Goal: Communication & Community: Share content

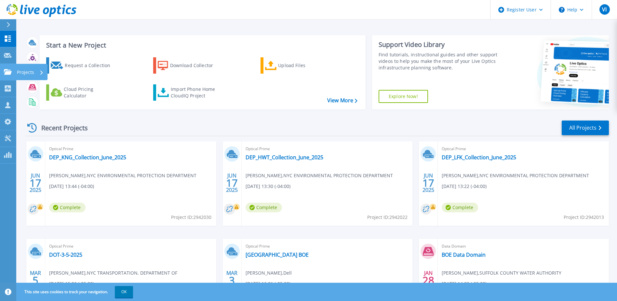
click at [11, 72] on icon at bounding box center [8, 72] width 8 height 6
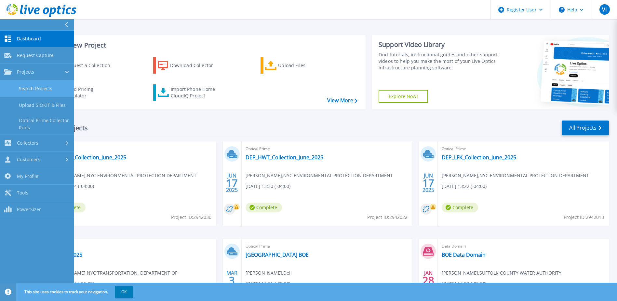
click at [50, 93] on link "Search Projects" at bounding box center [37, 88] width 74 height 17
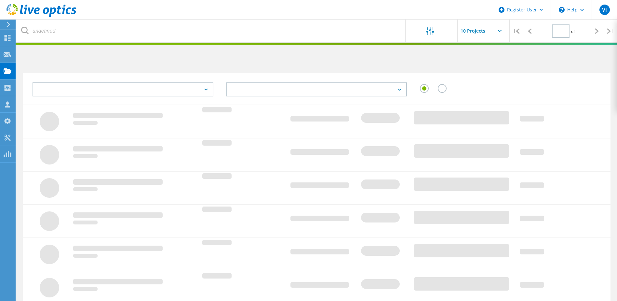
type input "1"
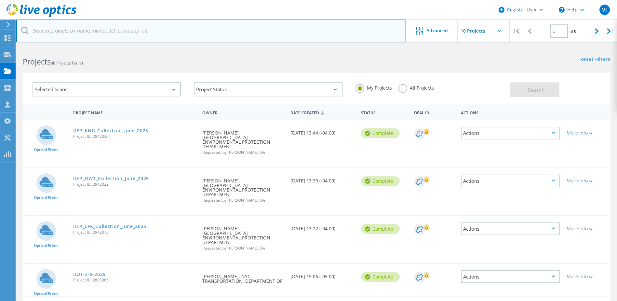
click at [162, 33] on input "text" at bounding box center [211, 31] width 390 height 23
paste input "JCheung@dsny.nyc.gov"
type input "JCheung@dsny.nyc.gov"
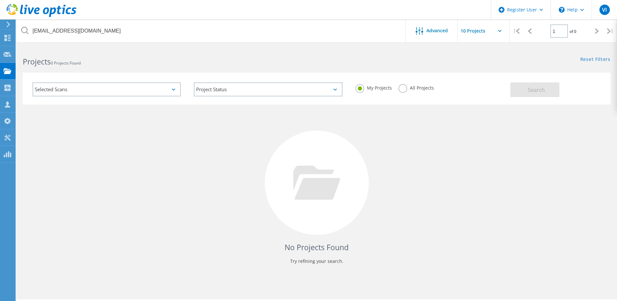
click at [399, 89] on label "All Projects" at bounding box center [416, 87] width 35 height 6
click at [0, 0] on input "All Projects" at bounding box center [0, 0] width 0 height 0
click at [362, 88] on label "My Projects" at bounding box center [374, 87] width 36 height 6
click at [0, 0] on input "My Projects" at bounding box center [0, 0] width 0 height 0
click at [330, 199] on icon at bounding box center [316, 182] width 47 height 34
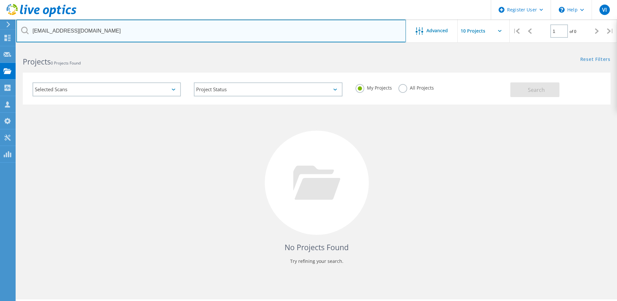
click at [100, 39] on input "JCheung@dsny.nyc.gov" at bounding box center [211, 31] width 390 height 23
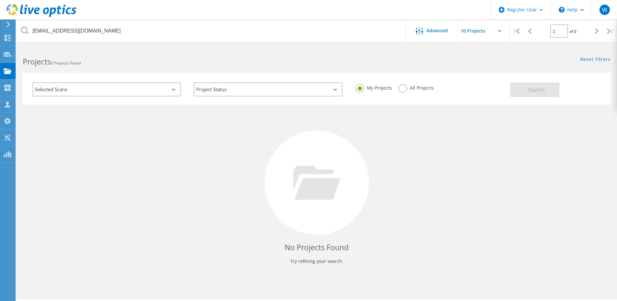
click at [402, 89] on label "All Projects" at bounding box center [416, 87] width 35 height 6
click at [0, 0] on input "All Projects" at bounding box center [0, 0] width 0 height 0
click at [522, 88] on button "Search" at bounding box center [535, 89] width 49 height 15
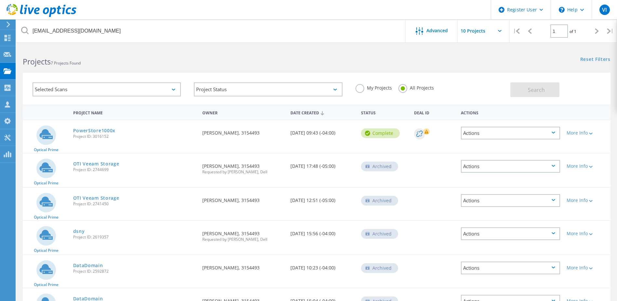
click at [108, 126] on div "PowerStore1000x Project ID: 3016152" at bounding box center [135, 132] width 130 height 25
click at [109, 129] on link "PowerStore1000x" at bounding box center [94, 130] width 43 height 5
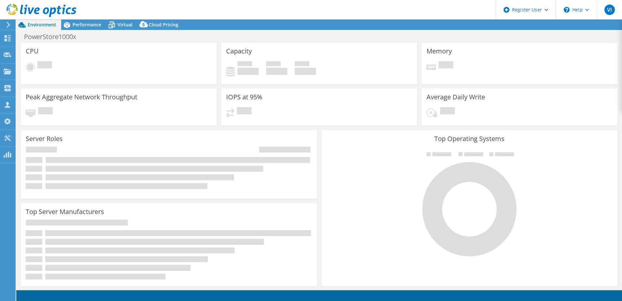
select select "USD"
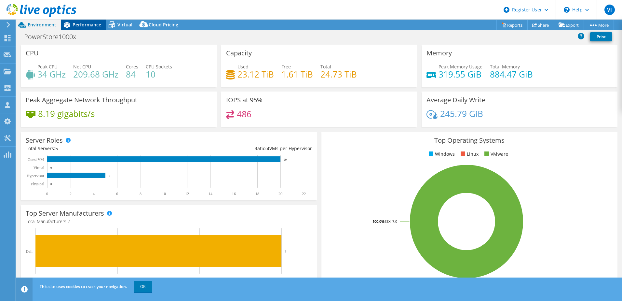
click at [88, 28] on div "Performance" at bounding box center [83, 25] width 45 height 10
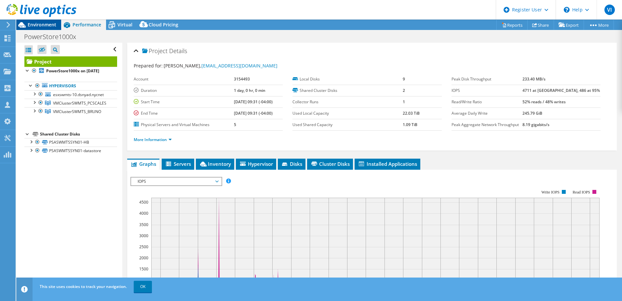
click at [46, 25] on span "Environment" at bounding box center [42, 24] width 29 height 6
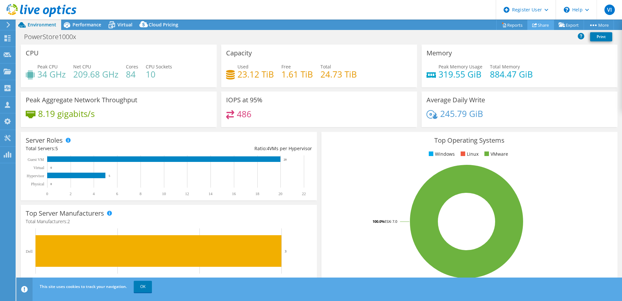
click at [545, 27] on link "Share" at bounding box center [541, 25] width 27 height 10
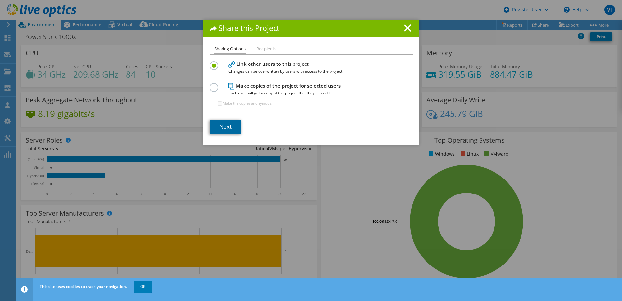
click at [228, 130] on link "Next" at bounding box center [226, 126] width 32 height 14
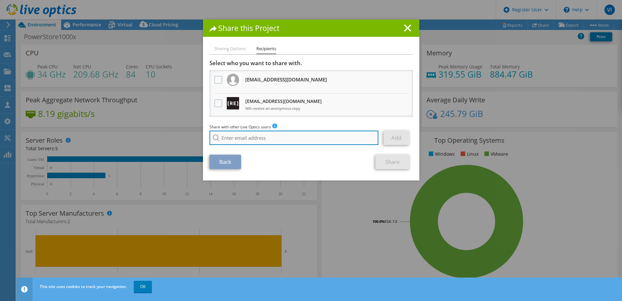
click at [252, 137] on input "search" at bounding box center [294, 137] width 169 height 14
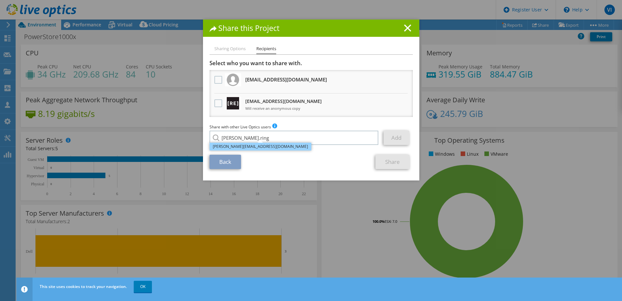
click at [248, 147] on li "Greg.Ring@dell.com" at bounding box center [261, 147] width 102 height 8
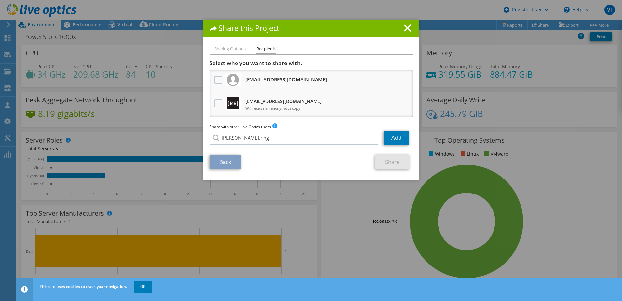
type input "Greg.Ring@dell.com"
click at [387, 138] on link "Add" at bounding box center [397, 137] width 26 height 14
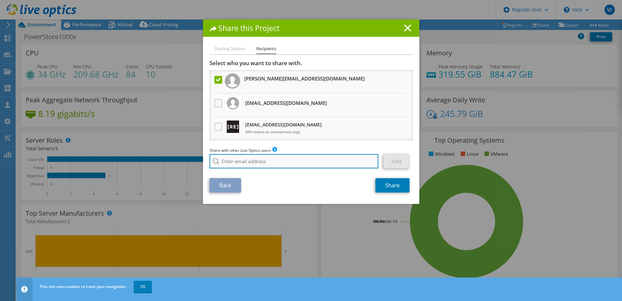
click at [260, 162] on input "search" at bounding box center [294, 161] width 169 height 14
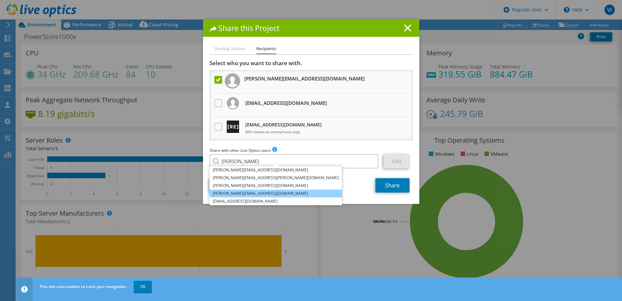
click at [254, 191] on li "Rushin.Radhakrishnan@dell.com" at bounding box center [276, 193] width 132 height 8
type input "Rushin.Radhakrishnan@dell.com"
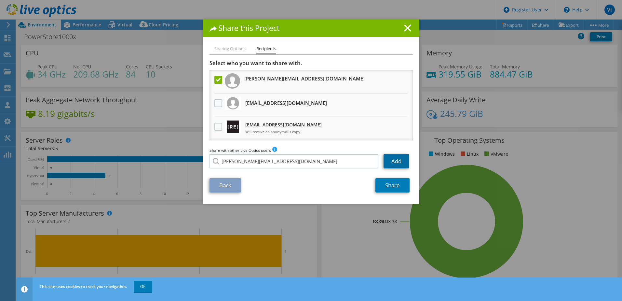
click at [391, 162] on link "Add" at bounding box center [397, 161] width 26 height 14
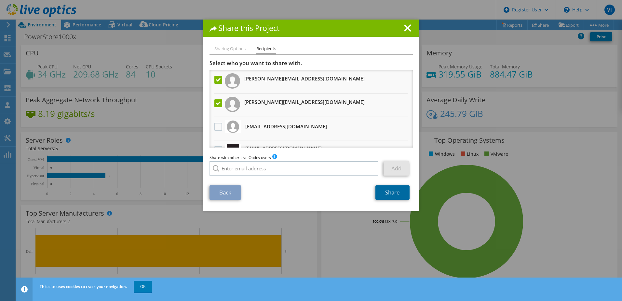
click at [398, 196] on link "Share" at bounding box center [393, 192] width 34 height 14
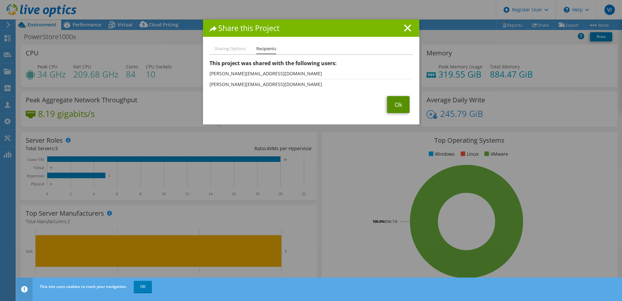
click at [391, 100] on link "Ok" at bounding box center [398, 104] width 22 height 17
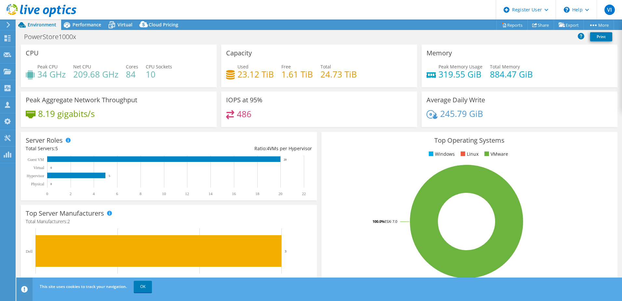
click at [556, 147] on div "Top Operating Systems Windows Linux VMware 100.0% ESXi 7.0" at bounding box center [470, 210] width 296 height 156
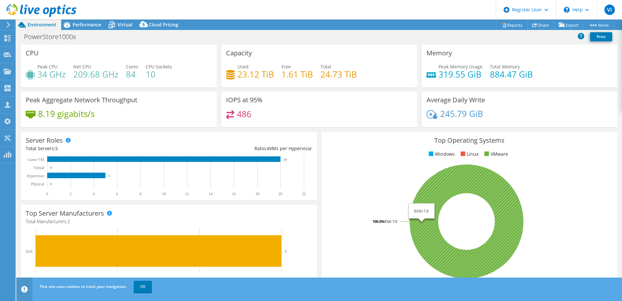
click at [453, 176] on icon at bounding box center [467, 221] width 114 height 114
click at [417, 214] on icon at bounding box center [467, 221] width 114 height 114
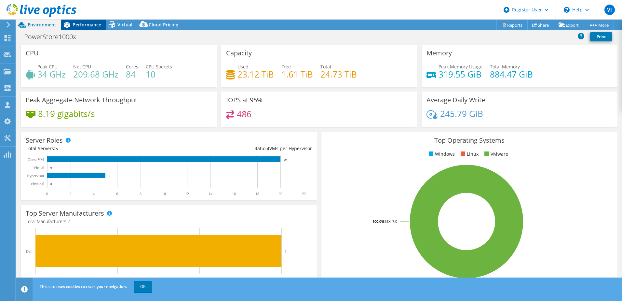
click at [86, 26] on span "Performance" at bounding box center [87, 24] width 29 height 6
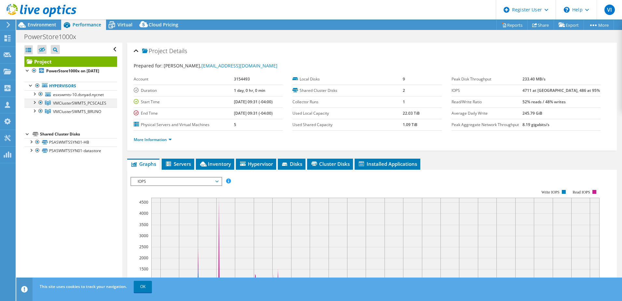
click at [34, 105] on div at bounding box center [34, 102] width 7 height 7
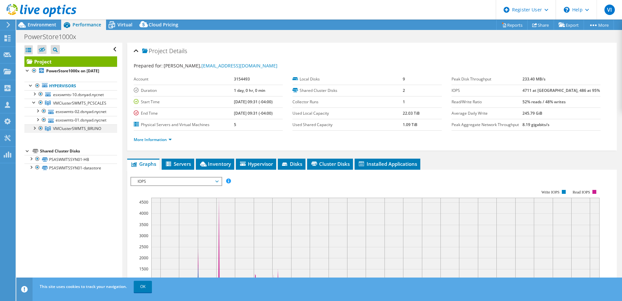
click at [35, 131] on div at bounding box center [34, 127] width 7 height 7
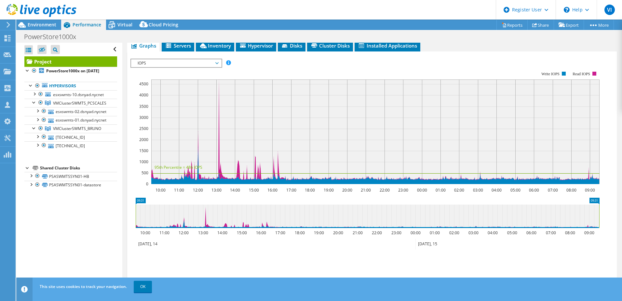
scroll to position [118, 0]
click at [214, 125] on rect at bounding box center [375, 131] width 448 height 104
drag, startPoint x: 218, startPoint y: 127, endPoint x: 229, endPoint y: 205, distance: 78.8
click at [229, 205] on section "Workload Concentration: 10:00 11:00 12:00 13:00 14:00 15:00 16:00 17:00 18:00 1…" at bounding box center [371, 169] width 483 height 215
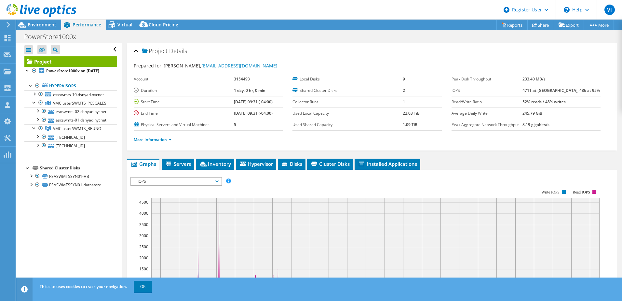
drag, startPoint x: 579, startPoint y: 117, endPoint x: 523, endPoint y: 74, distance: 70.3
click at [523, 74] on tbody "Peak Disk Throughput 233.40 MB/s IOPS 4711 at Peak, 486 at 95% Read/Write Ratio…" at bounding box center [526, 102] width 149 height 57
drag, startPoint x: 523, startPoint y: 74, endPoint x: 504, endPoint y: 89, distance: 24.3
click at [504, 89] on label "IOPS" at bounding box center [487, 90] width 71 height 7
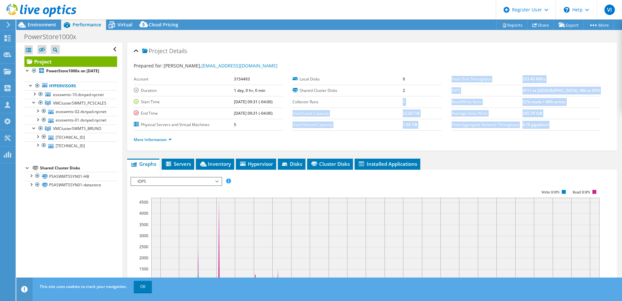
drag, startPoint x: 571, startPoint y: 130, endPoint x: 357, endPoint y: 97, distance: 216.9
click at [357, 97] on section "Prepared for: Jimmy Cheung, JCheung@dsny.nyc.gov Account 3154493 Duration 1 day…" at bounding box center [372, 105] width 477 height 87
click at [563, 100] on b "52% reads / 48% writes" at bounding box center [544, 102] width 43 height 6
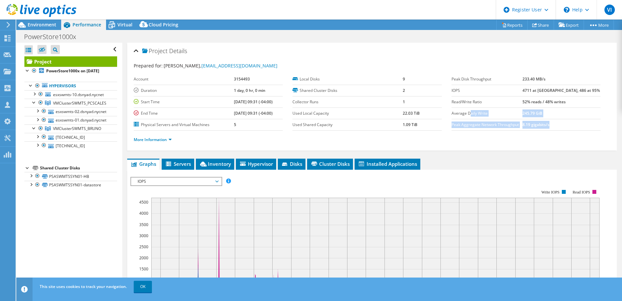
drag, startPoint x: 553, startPoint y: 126, endPoint x: 467, endPoint y: 115, distance: 86.3
click at [467, 115] on tbody "Peak Disk Throughput 233.40 MB/s IOPS 4711 at Peak, 486 at 95% Read/Write Ratio…" at bounding box center [526, 102] width 149 height 57
drag, startPoint x: 467, startPoint y: 115, endPoint x: 417, endPoint y: 124, distance: 50.5
click at [417, 124] on td "1.09 TiB" at bounding box center [422, 124] width 39 height 11
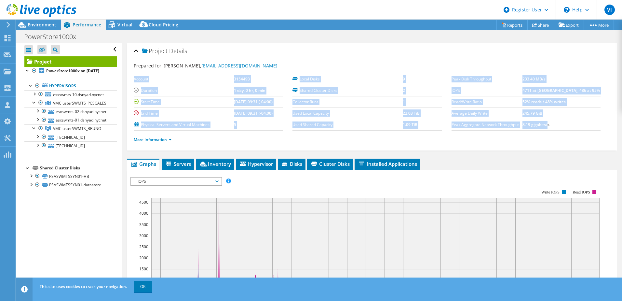
drag, startPoint x: 563, startPoint y: 124, endPoint x: 288, endPoint y: 103, distance: 275.7
click at [288, 103] on section "Prepared for: Jimmy Cheung, JCheung@dsny.nyc.gov Account 3154493 Duration 1 day…" at bounding box center [372, 105] width 477 height 87
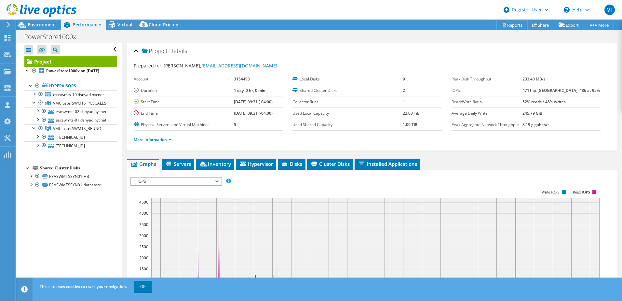
drag, startPoint x: 288, startPoint y: 103, endPoint x: 249, endPoint y: 105, distance: 38.7
click at [249, 105] on td "08/14/2025, 09:31 (-04:00)" at bounding box center [258, 101] width 49 height 11
drag, startPoint x: 565, startPoint y: 78, endPoint x: 491, endPoint y: 80, distance: 74.2
click at [491, 80] on tr "Peak Disk Throughput 233.40 MB/s" at bounding box center [526, 79] width 149 height 11
drag, startPoint x: 491, startPoint y: 80, endPoint x: 463, endPoint y: 102, distance: 35.1
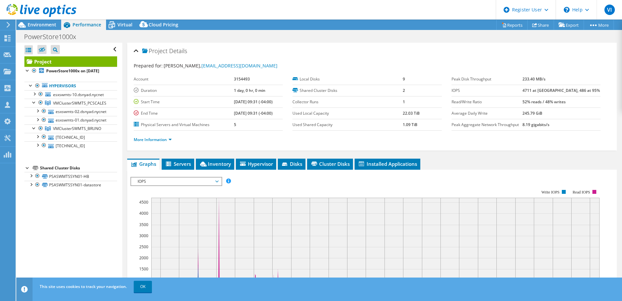
click at [463, 102] on label "Read/Write Ratio" at bounding box center [487, 102] width 71 height 7
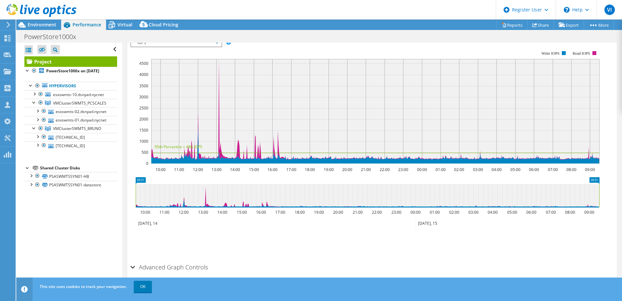
scroll to position [139, 0]
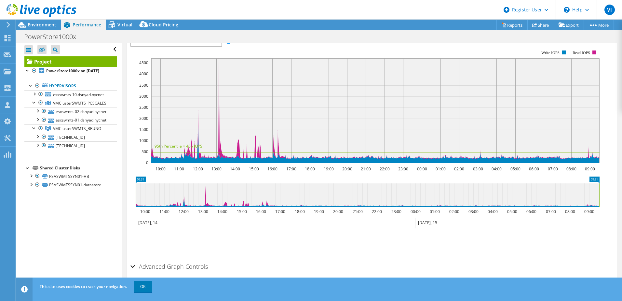
click at [371, 183] on icon at bounding box center [368, 194] width 464 height 23
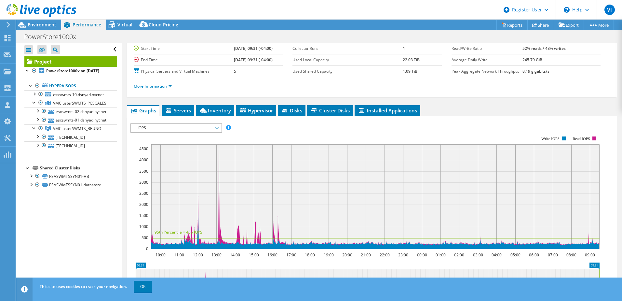
scroll to position [54, 0]
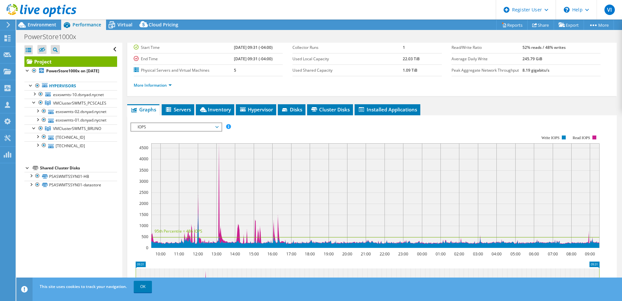
drag, startPoint x: 344, startPoint y: 235, endPoint x: 263, endPoint y: 231, distance: 81.8
click at [263, 231] on rect at bounding box center [375, 195] width 448 height 104
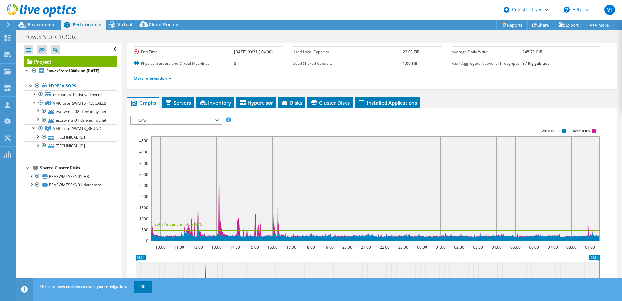
scroll to position [0, 0]
